Goal: Check status: Check status

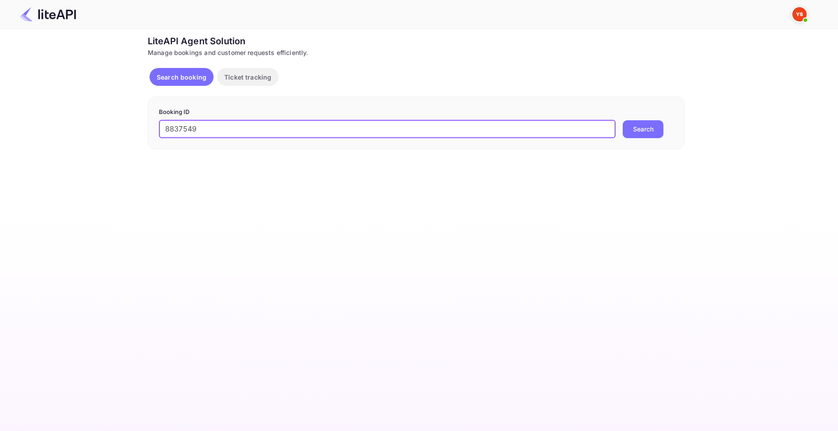
type input "8837549"
click at [622, 120] on button "Search" at bounding box center [642, 129] width 41 height 18
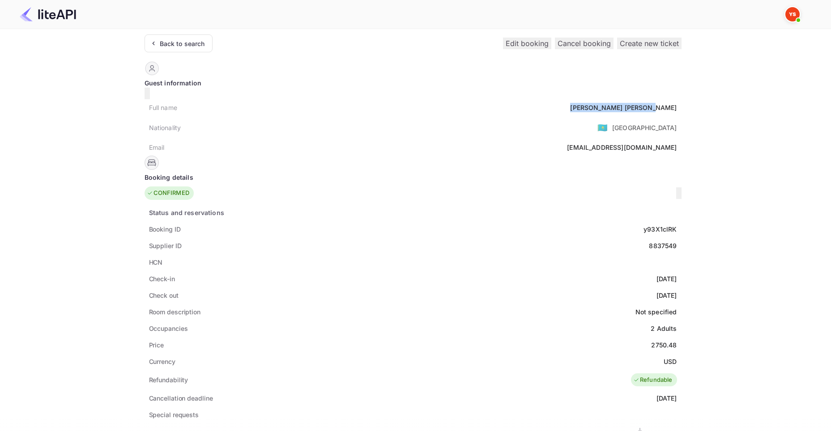
drag, startPoint x: 352, startPoint y: 102, endPoint x: 401, endPoint y: 105, distance: 49.7
click at [401, 105] on div "Full name [PERSON_NAME]" at bounding box center [413, 107] width 537 height 17
copy div "[PERSON_NAME]"
drag, startPoint x: 375, startPoint y: 335, endPoint x: 399, endPoint y: 337, distance: 23.8
click at [651, 341] on div "2750.48" at bounding box center [664, 345] width 26 height 9
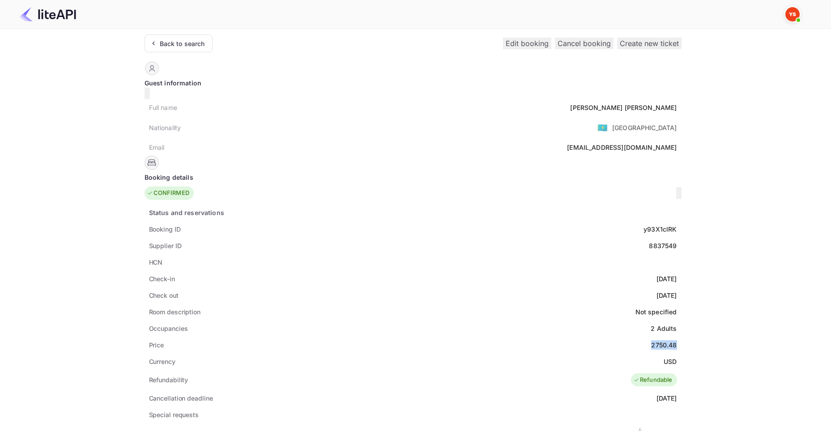
copy div "2750.48"
drag, startPoint x: 388, startPoint y: 351, endPoint x: 400, endPoint y: 353, distance: 12.2
click at [664, 357] on div "USD" at bounding box center [670, 361] width 13 height 9
copy div "USD"
click at [171, 43] on div "Back to search" at bounding box center [182, 43] width 45 height 9
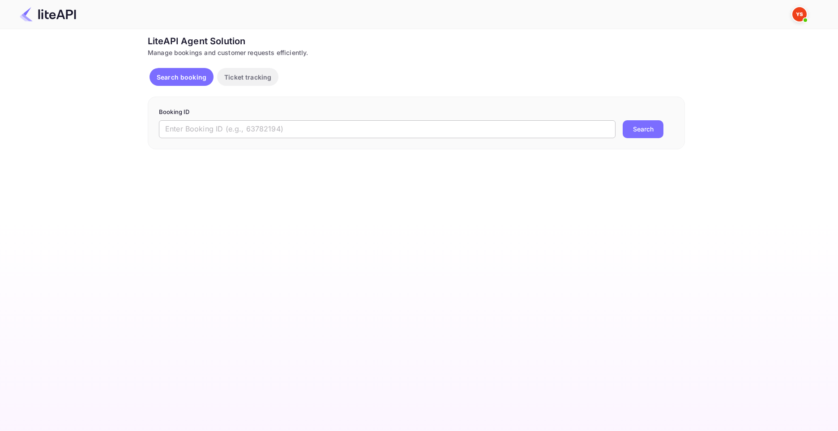
click at [300, 124] on input "text" at bounding box center [387, 129] width 456 height 18
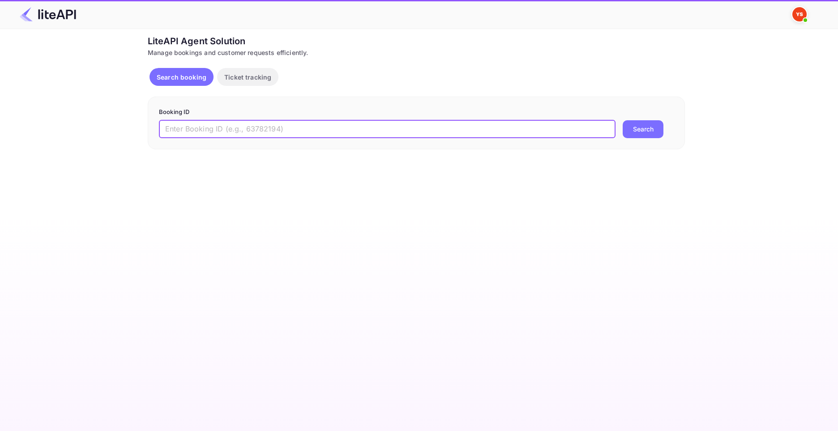
paste input "8325844"
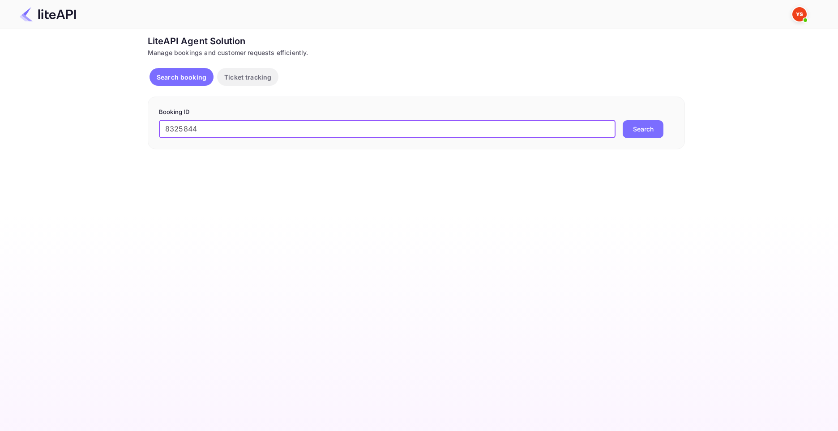
type input "8325844"
click at [622, 120] on button "Search" at bounding box center [642, 129] width 41 height 18
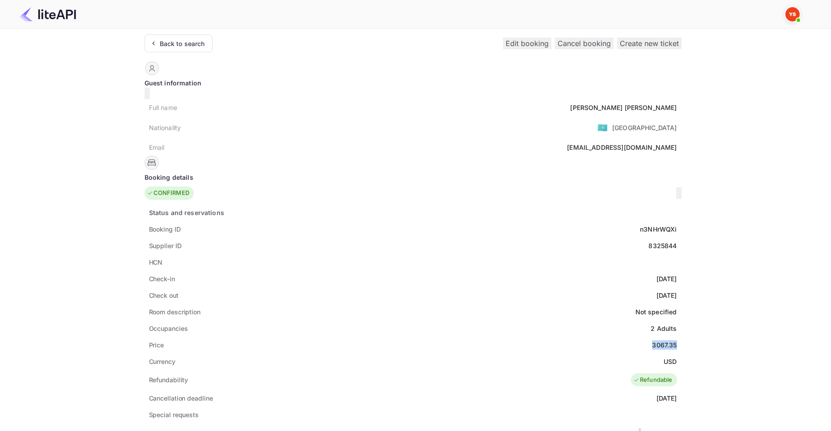
drag, startPoint x: 377, startPoint y: 335, endPoint x: 403, endPoint y: 335, distance: 25.5
click at [403, 337] on div "Price 3067.35" at bounding box center [413, 345] width 537 height 17
copy div "3067.35"
drag, startPoint x: 388, startPoint y: 350, endPoint x: 399, endPoint y: 352, distance: 11.4
click at [664, 357] on div "USD" at bounding box center [670, 361] width 13 height 9
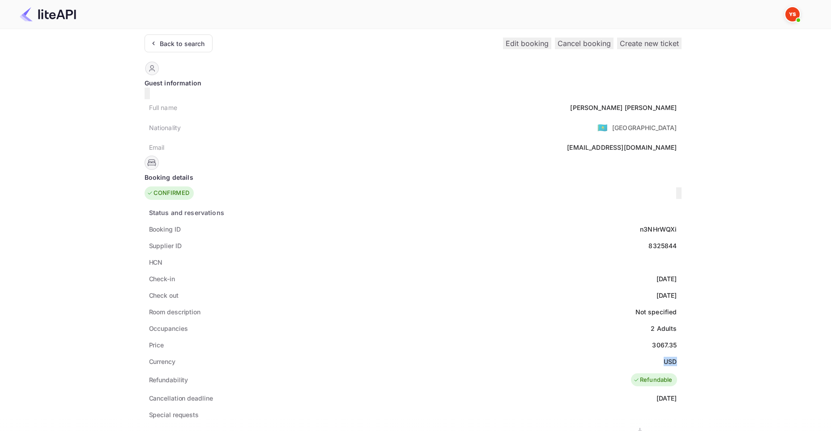
copy div "USD"
